Goal: Transaction & Acquisition: Purchase product/service

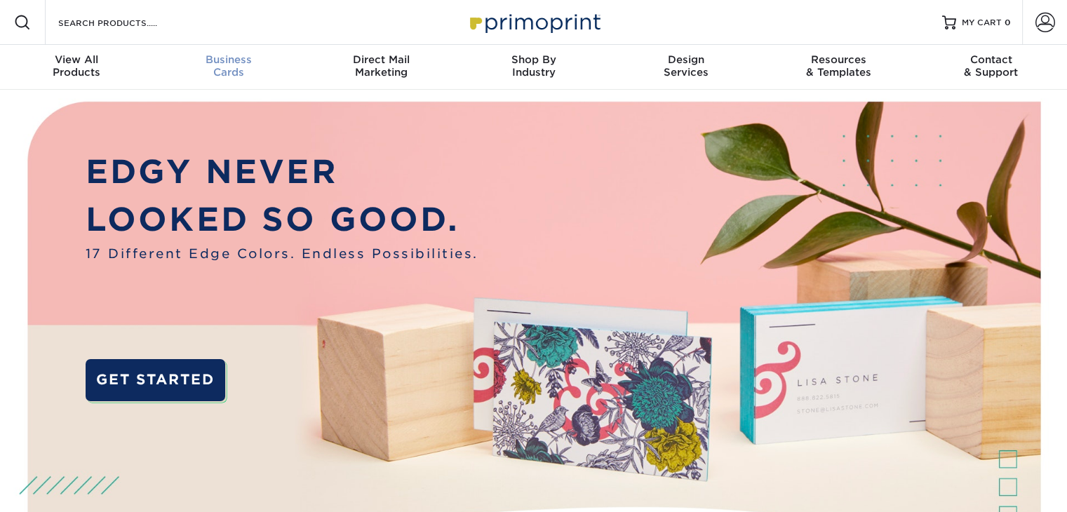
scroll to position [1, 0]
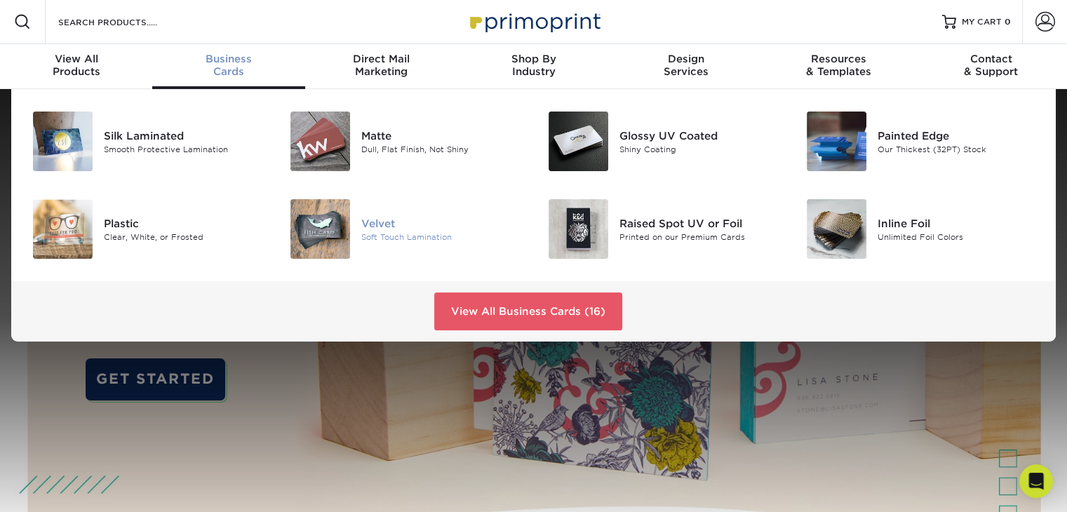
click at [378, 225] on div "Velvet" at bounding box center [441, 222] width 161 height 15
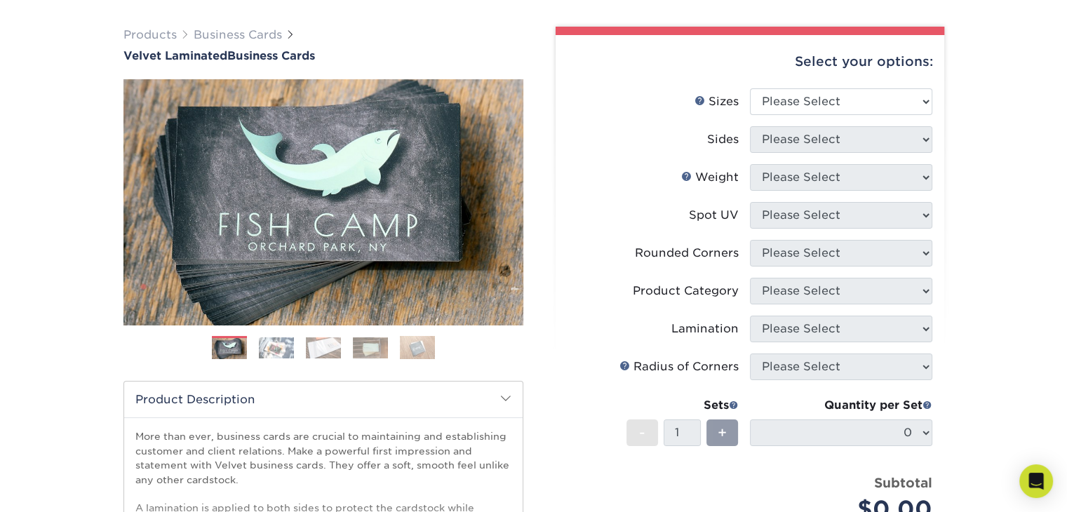
scroll to position [92, 0]
click at [865, 102] on select "Please Select 1.5" x 3.5" - Mini 1.75" x 3.5" - Mini 2" x 2" - Square 2" x 3" -…" at bounding box center [841, 101] width 182 height 27
select select "2.00x3.50"
click at [750, 88] on select "Please Select 1.5" x 3.5" - Mini 1.75" x 3.5" - Mini 2" x 2" - Square 2" x 3" -…" at bounding box center [841, 101] width 182 height 27
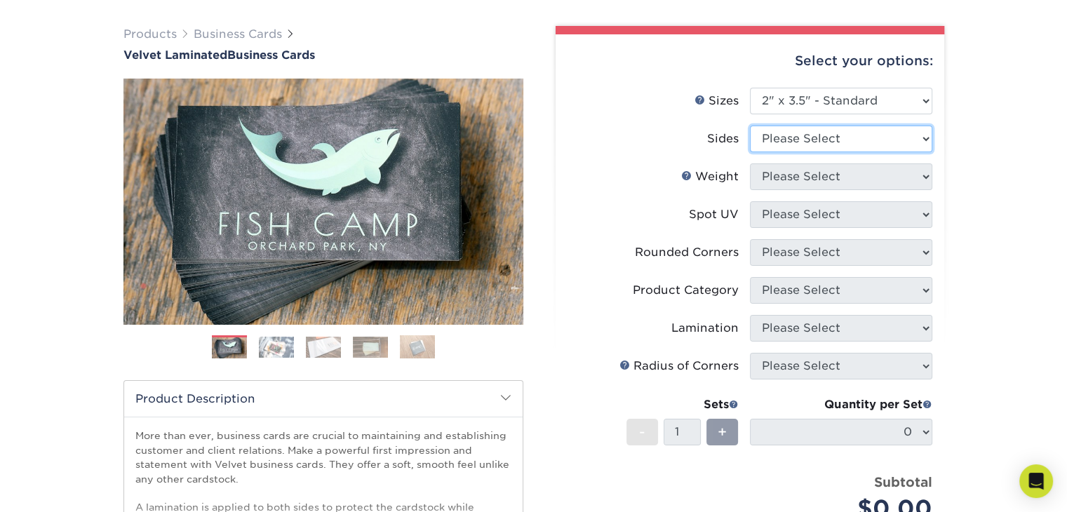
click at [816, 135] on select "Please Select Print Both Sides Print Front Only" at bounding box center [841, 139] width 182 height 27
select select "13abbda7-1d64-4f25-8bb2-c179b224825d"
click at [750, 126] on select "Please Select Print Both Sides Print Front Only" at bounding box center [841, 139] width 182 height 27
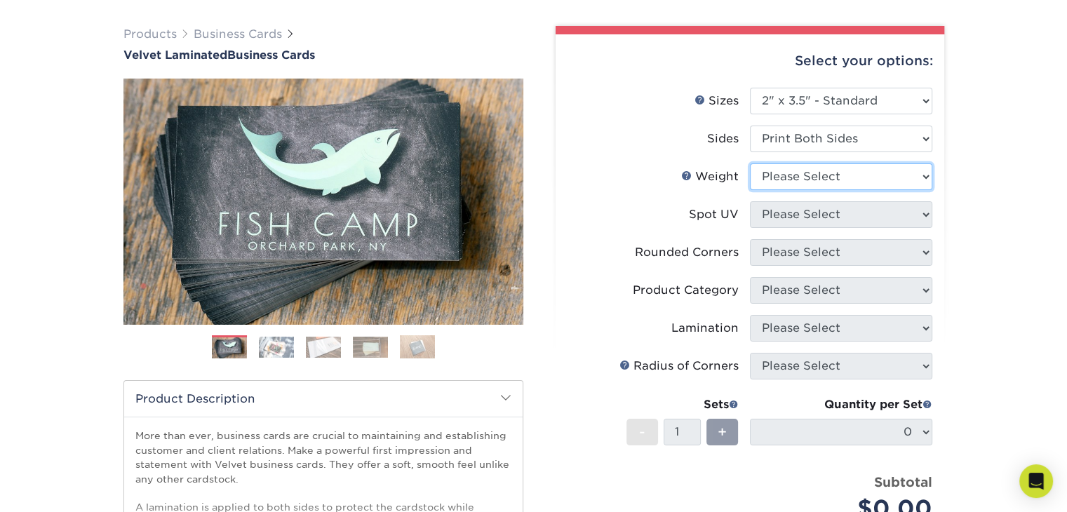
click at [817, 175] on select "Please Select 16PT" at bounding box center [841, 176] width 182 height 27
select select "16PT"
click at [750, 163] on select "Please Select 16PT" at bounding box center [841, 176] width 182 height 27
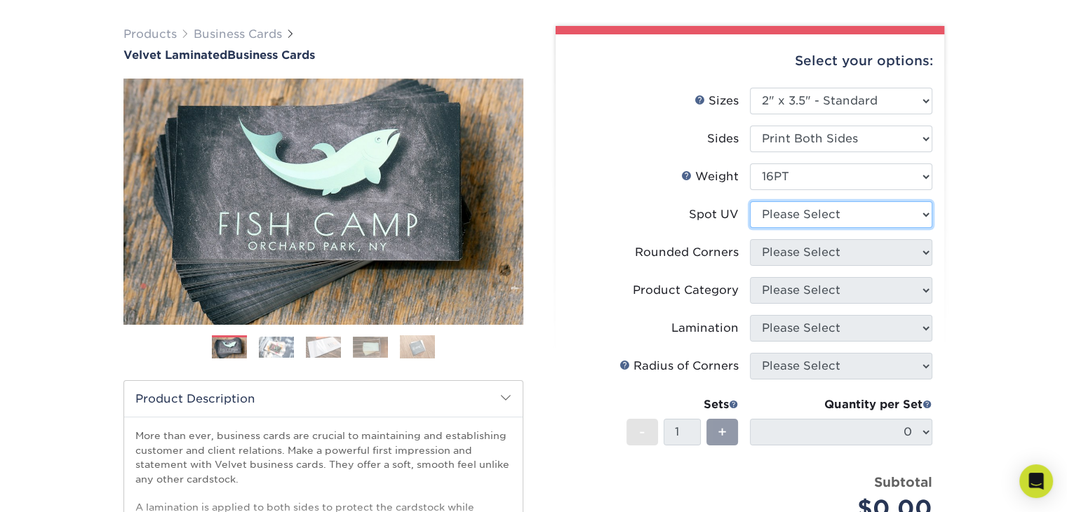
click at [799, 214] on select "Please Select No Spot UV Front and Back (Both Sides) Front Only Back Only" at bounding box center [841, 214] width 182 height 27
select select "3"
click at [750, 201] on select "Please Select No Spot UV Front and Back (Both Sides) Front Only Back Only" at bounding box center [841, 214] width 182 height 27
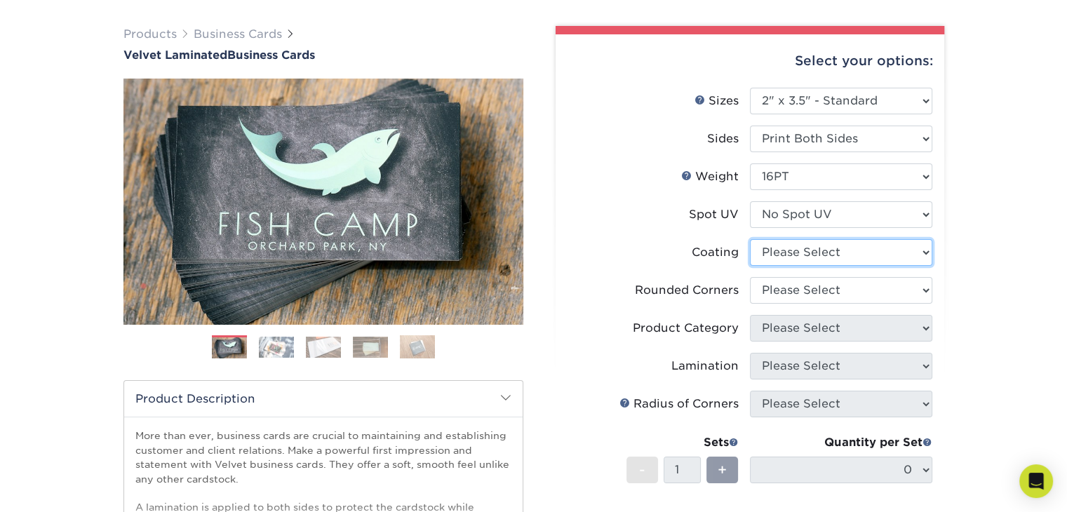
click at [808, 255] on select at bounding box center [841, 252] width 182 height 27
select select "3e7618de-abca-4bda-9f97-8b9129e913d8"
click at [750, 239] on select at bounding box center [841, 252] width 182 height 27
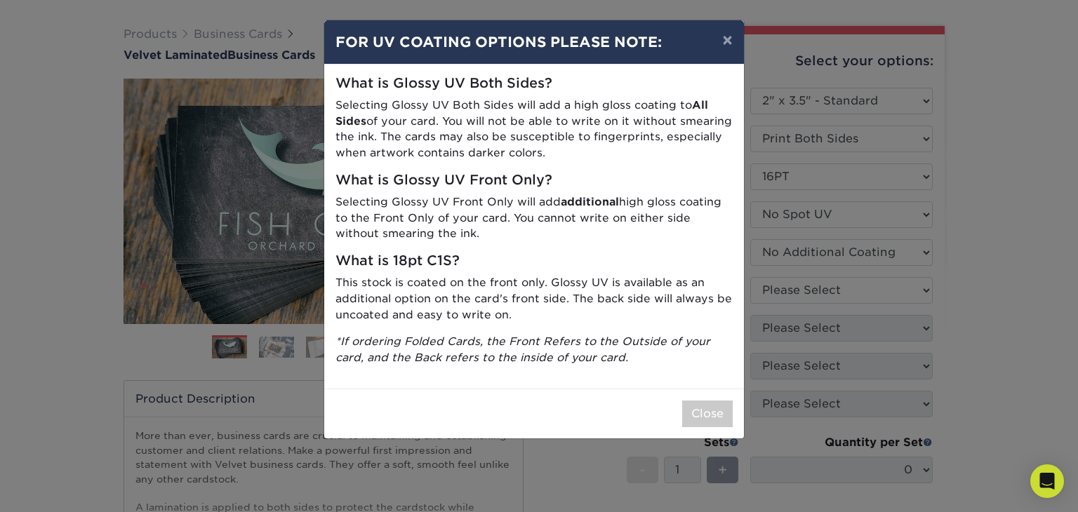
click at [812, 288] on div "× FOR UV COATING OPTIONS PLEASE NOTE: What is Glossy UV Both Sides? Selecting G…" at bounding box center [539, 256] width 1078 height 512
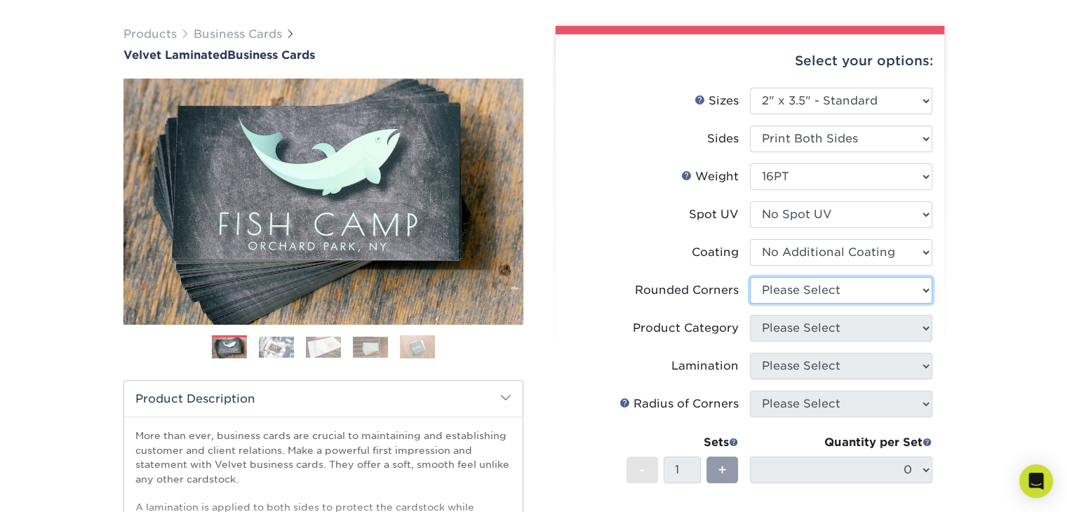
click at [812, 288] on select "Please Select Yes - Round 2 Corners Yes - Round 4 Corners No" at bounding box center [841, 290] width 182 height 27
select select "0"
click at [750, 277] on select "Please Select Yes - Round 2 Corners Yes - Round 4 Corners No" at bounding box center [841, 290] width 182 height 27
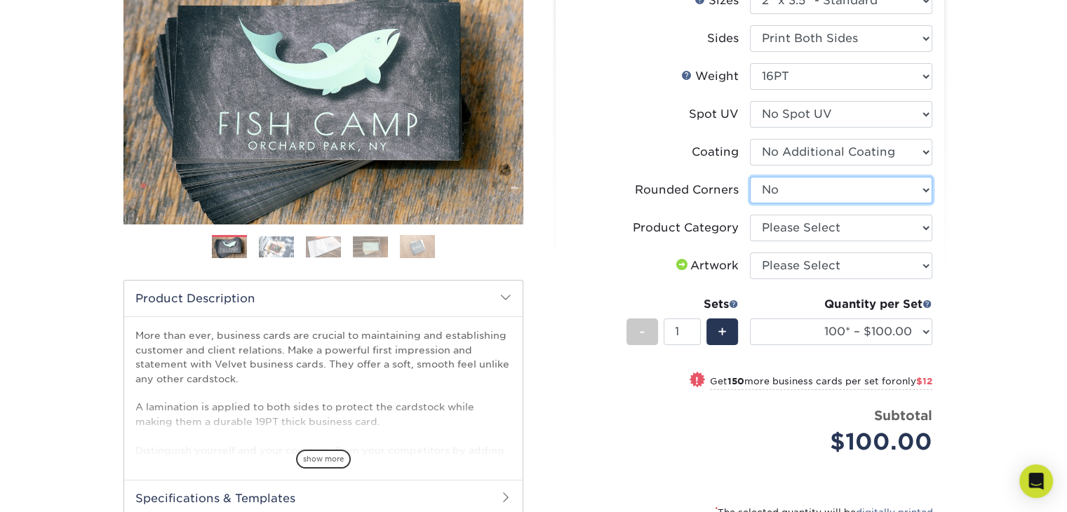
scroll to position [199, 0]
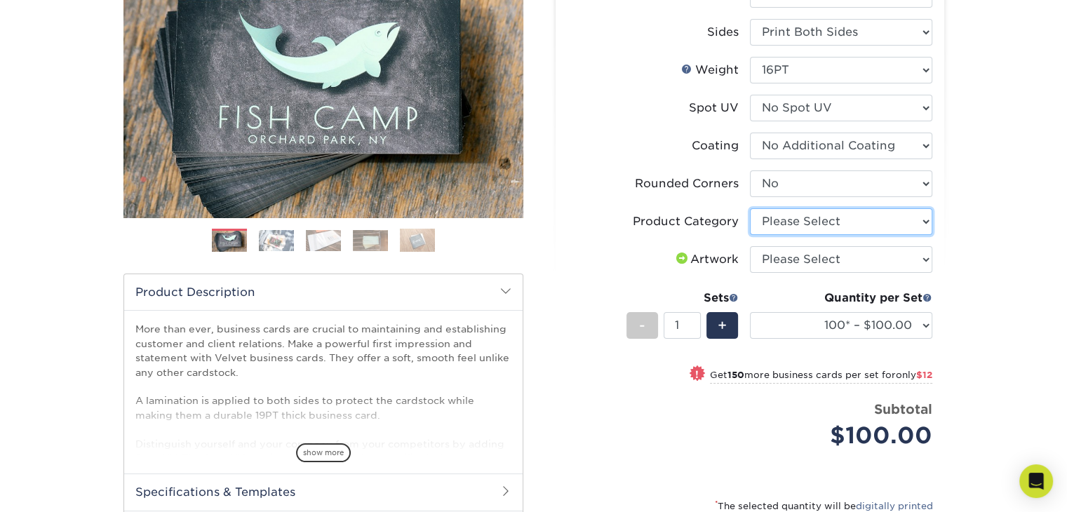
click at [777, 222] on select "Please Select Business Cards" at bounding box center [841, 221] width 182 height 27
select select "3b5148f1-0588-4f88-a218-97bcfdce65c1"
click at [750, 208] on select "Please Select Business Cards" at bounding box center [841, 221] width 182 height 27
click at [797, 253] on select "Please Select I will upload files I need a design - $100" at bounding box center [841, 259] width 182 height 27
select select "upload"
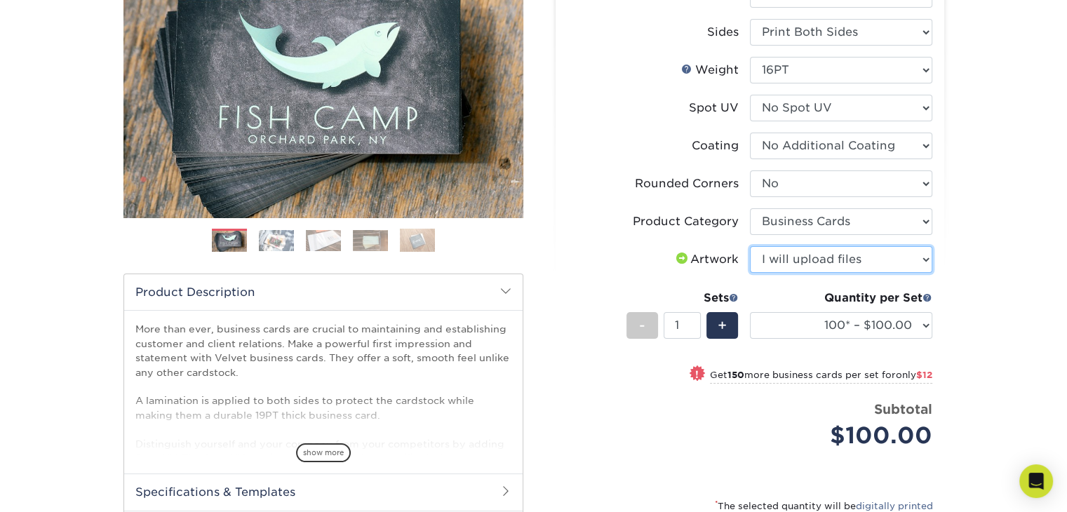
click at [750, 246] on select "Please Select I will upload files I need a design - $100" at bounding box center [841, 259] width 182 height 27
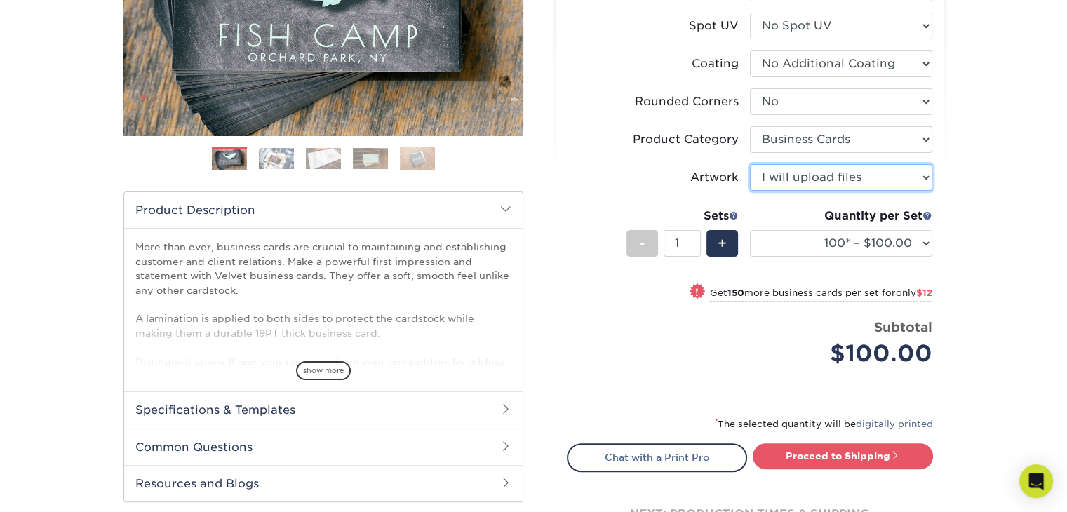
scroll to position [288, 0]
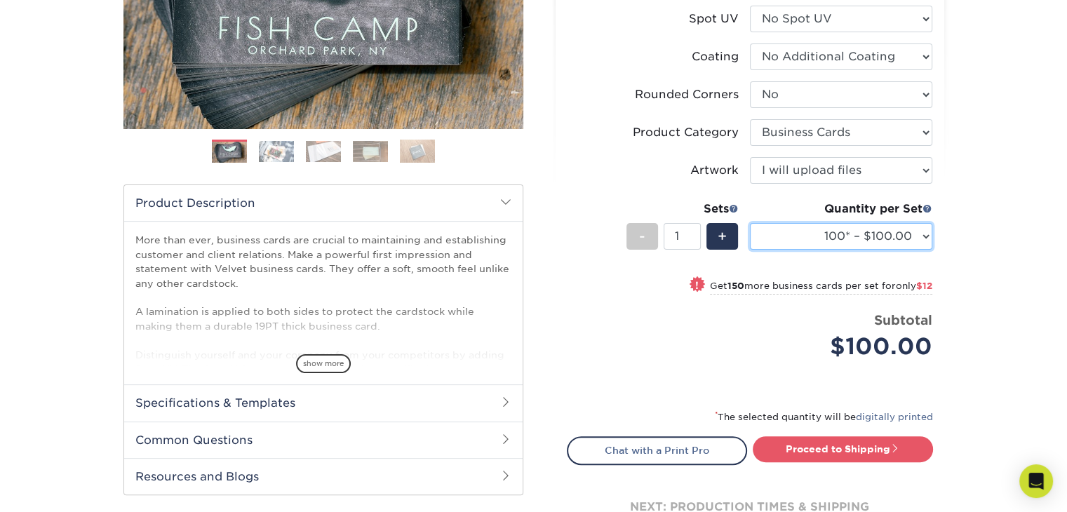
click at [816, 232] on select "100* – $100.00 250* – $112.00 500 – $120.00 1000 – $156.00 2500 – $307.00 5000 …" at bounding box center [841, 236] width 182 height 27
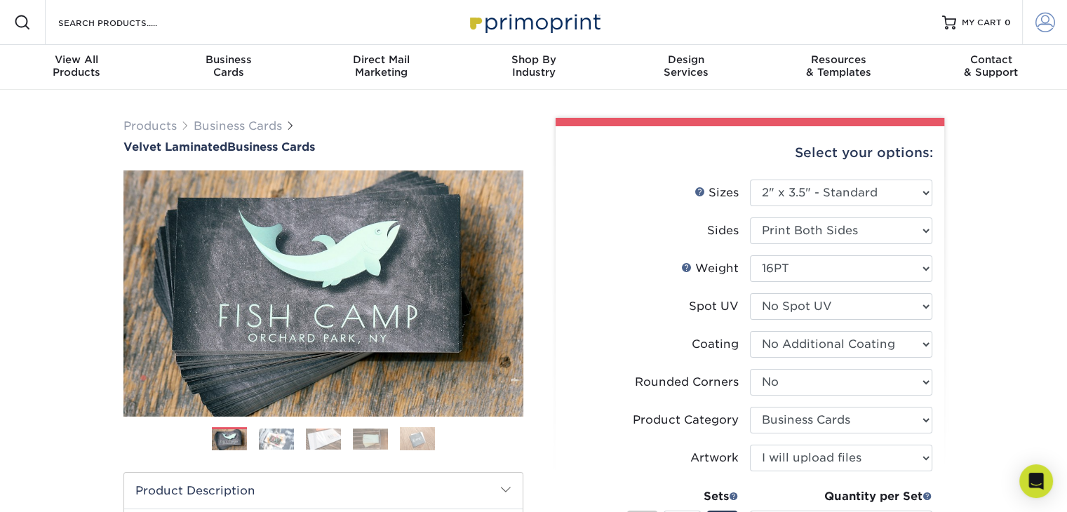
click at [1041, 27] on span at bounding box center [1046, 23] width 20 height 20
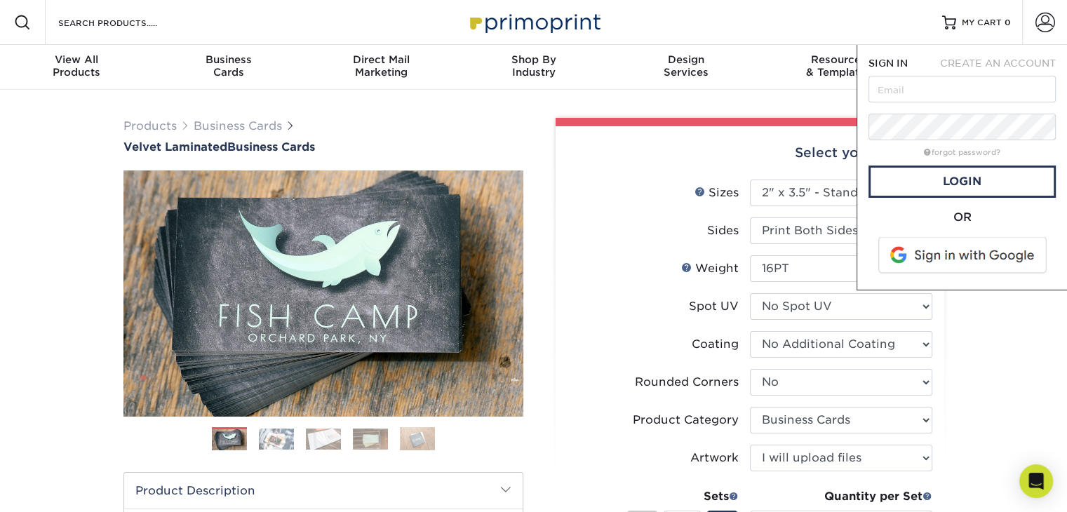
click at [615, 295] on label "Spot UV" at bounding box center [659, 306] width 182 height 27
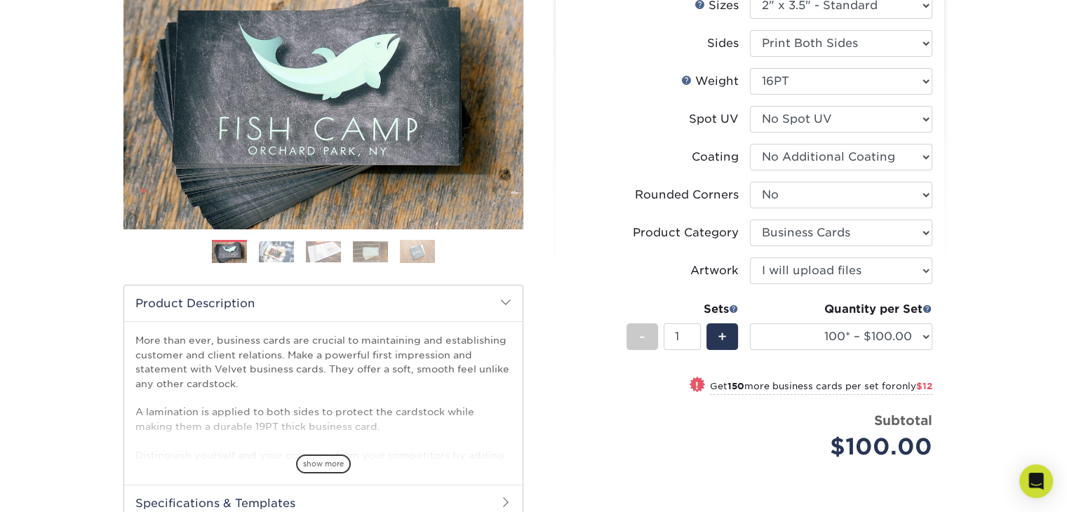
scroll to position [180, 0]
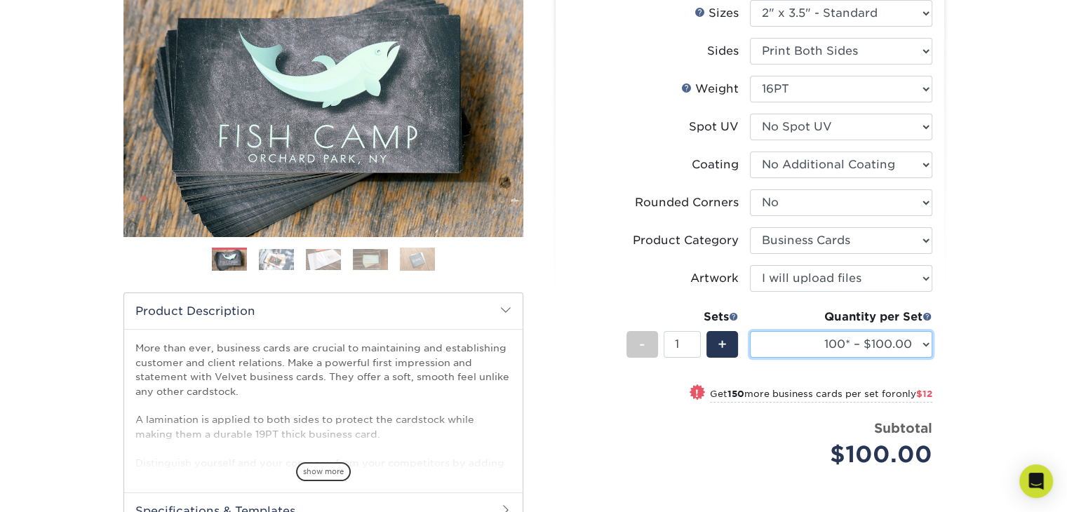
click at [902, 340] on select "100* – $100.00 250* – $112.00 500 – $120.00 1000 – $156.00 2500 – $307.00 5000 …" at bounding box center [841, 344] width 182 height 27
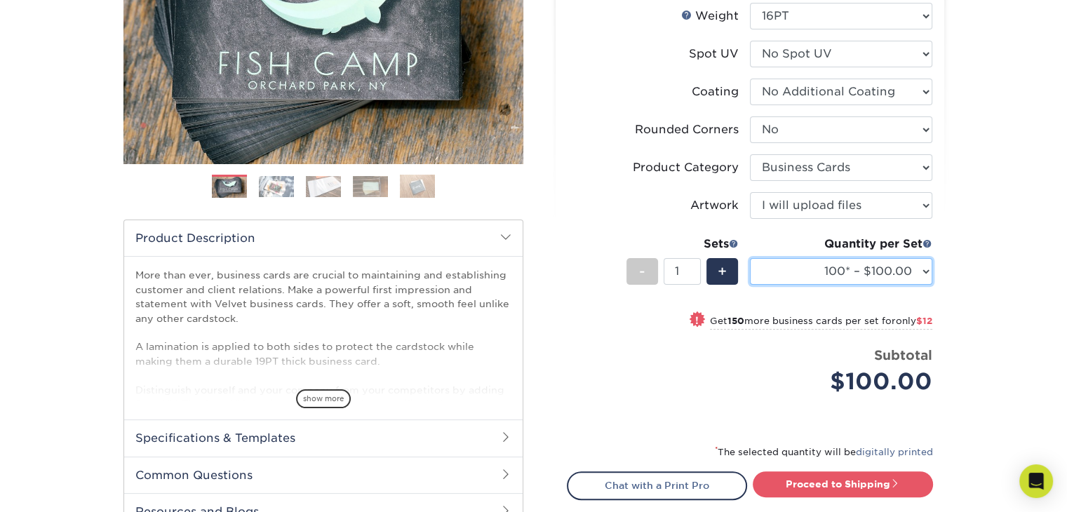
scroll to position [268, 0]
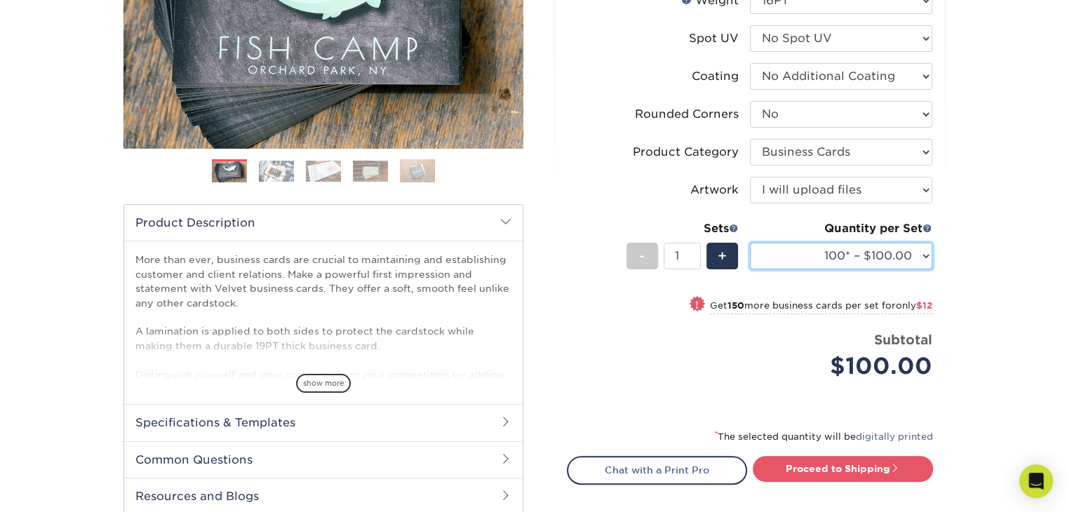
click at [909, 255] on select "100* – $100.00 250* – $112.00 500 – $120.00 1000 – $156.00 2500 – $307.00 5000 …" at bounding box center [841, 256] width 182 height 27
click at [988, 242] on div "Products Business Cards Velvet Laminated Business Cards Previous Next" at bounding box center [533, 221] width 1067 height 798
click at [920, 260] on select "100* – $100.00 250* – $112.00 500 – $120.00 1000 – $156.00 2500 – $307.00 5000 …" at bounding box center [841, 256] width 182 height 27
click at [549, 304] on div "Select your options: Sizes Help Sizes 2" x 4" No" at bounding box center [744, 215] width 400 height 730
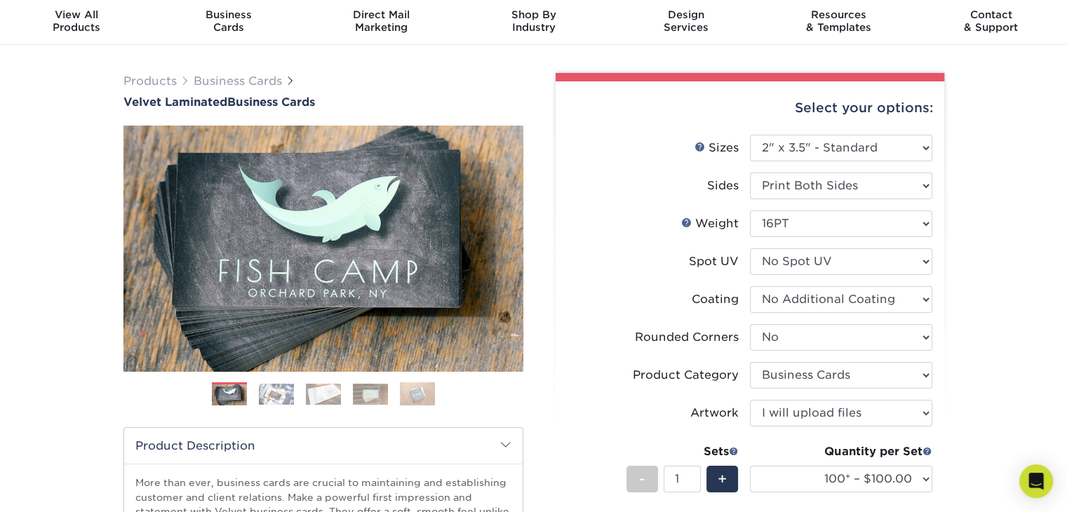
scroll to position [0, 0]
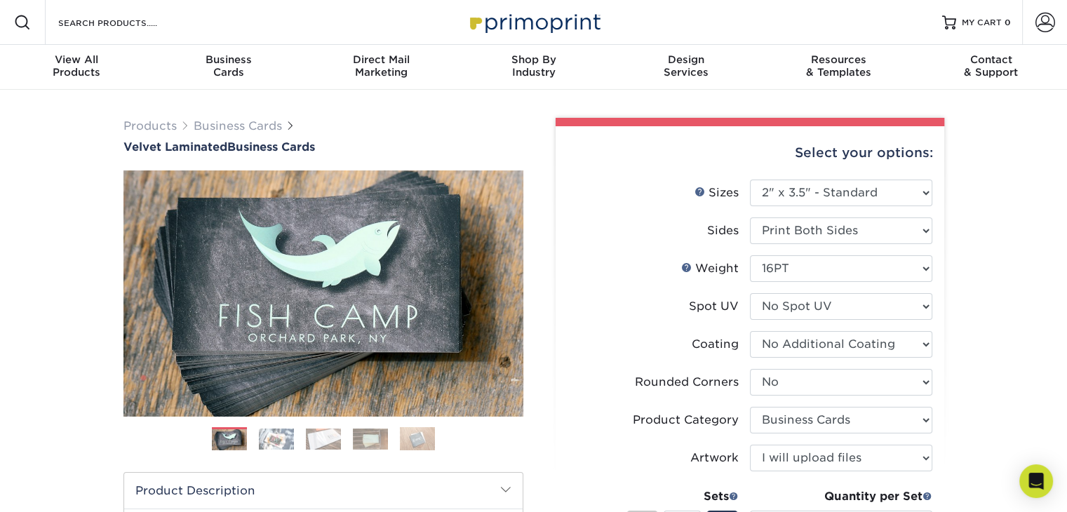
click at [57, 255] on div "Products Business Cards Velvet Laminated Business Cards Previous Next" at bounding box center [533, 489] width 1067 height 798
